Goal: Find specific page/section

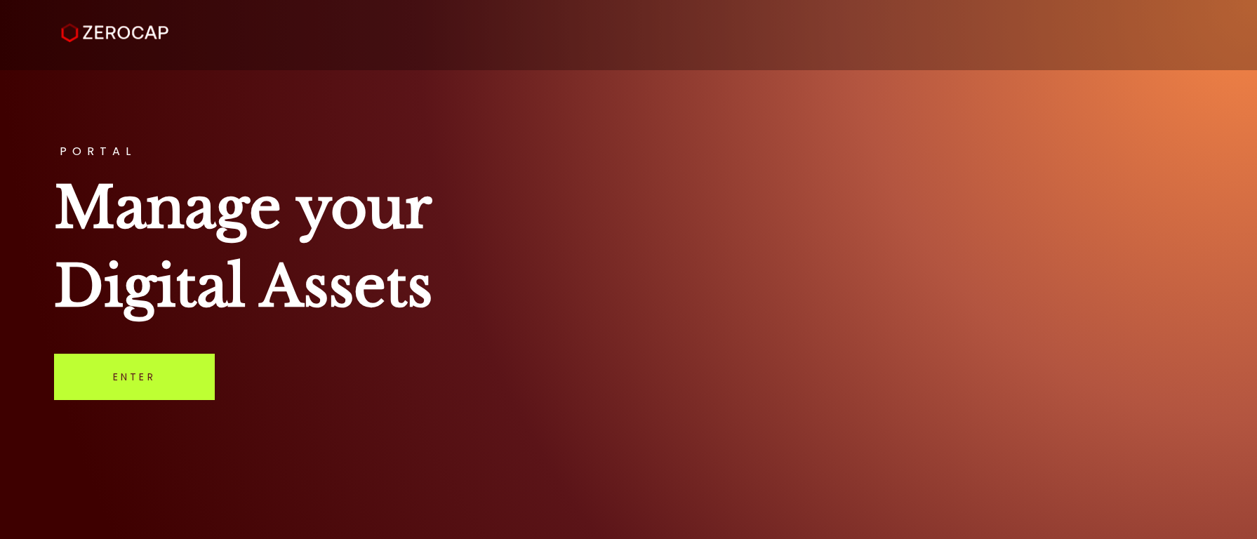
click at [141, 389] on link "Enter" at bounding box center [134, 377] width 161 height 46
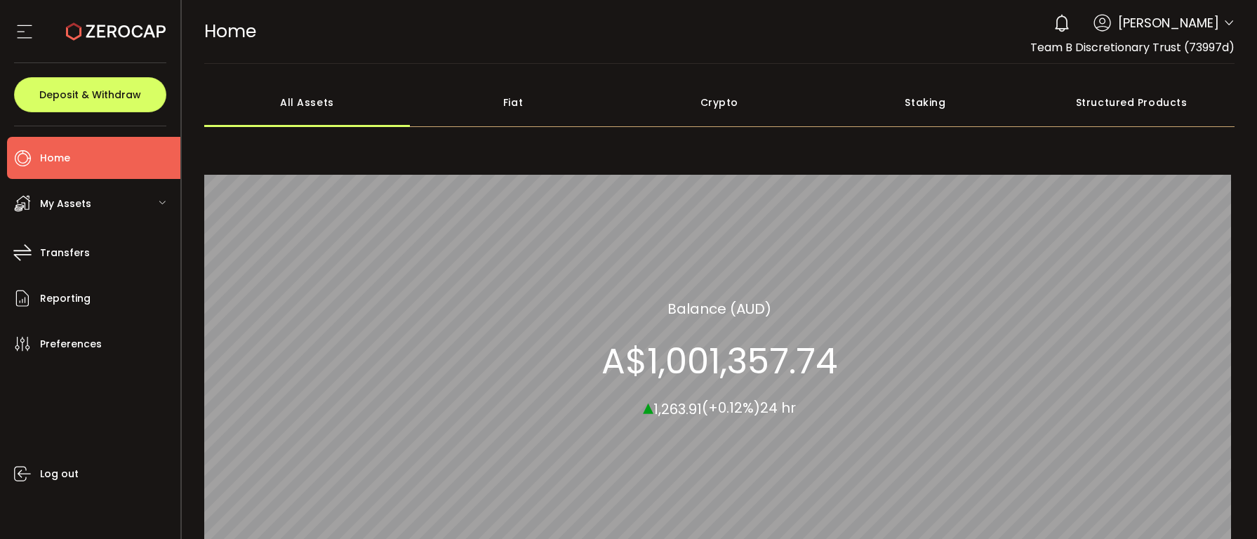
click at [169, 204] on div "My Assets" at bounding box center [93, 203] width 173 height 42
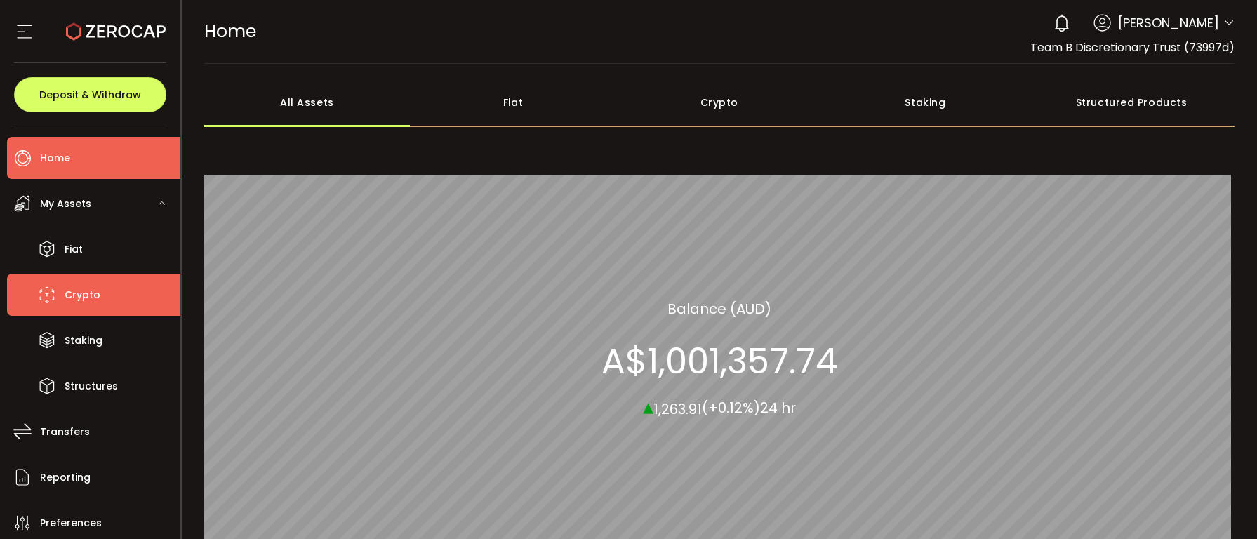
click at [81, 291] on span "Crypto" at bounding box center [83, 295] width 36 height 20
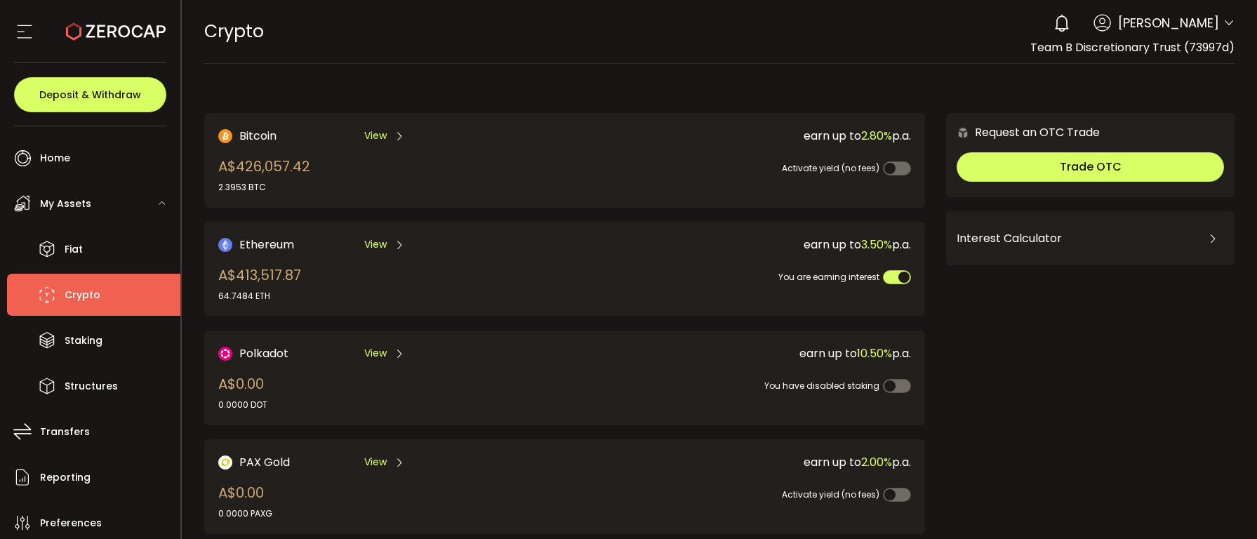
click at [160, 199] on icon at bounding box center [162, 203] width 8 height 8
